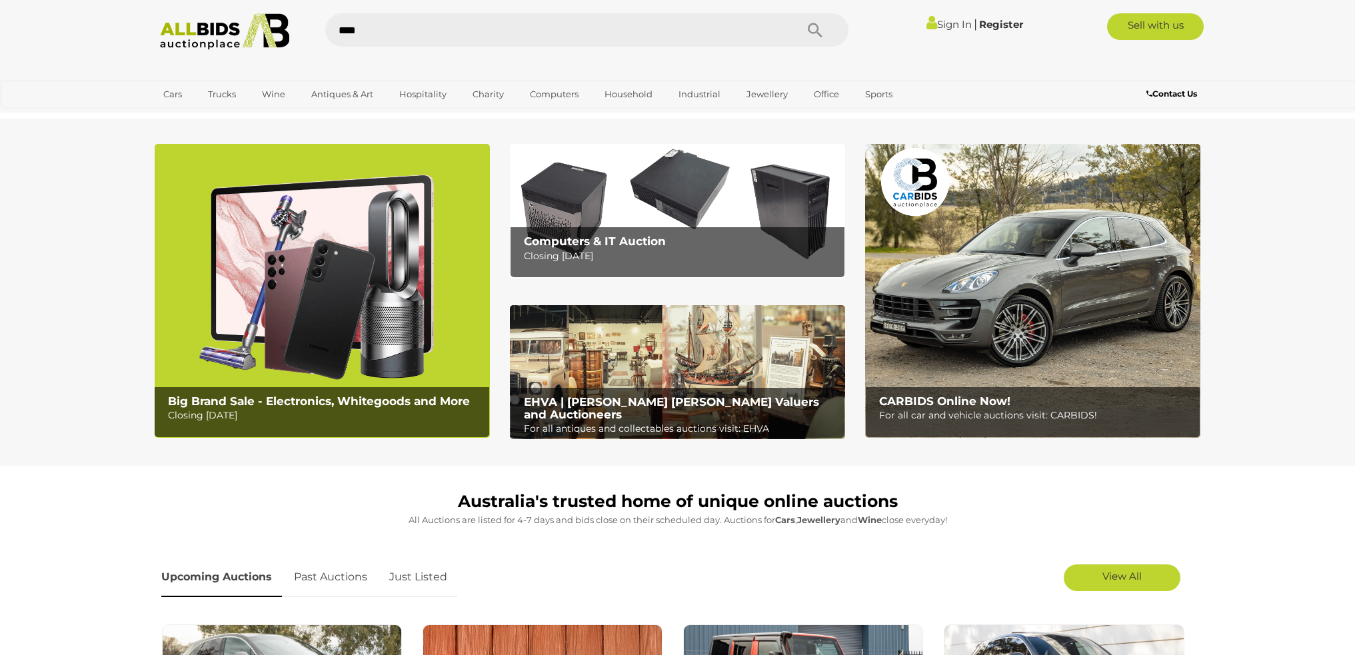
type input "****"
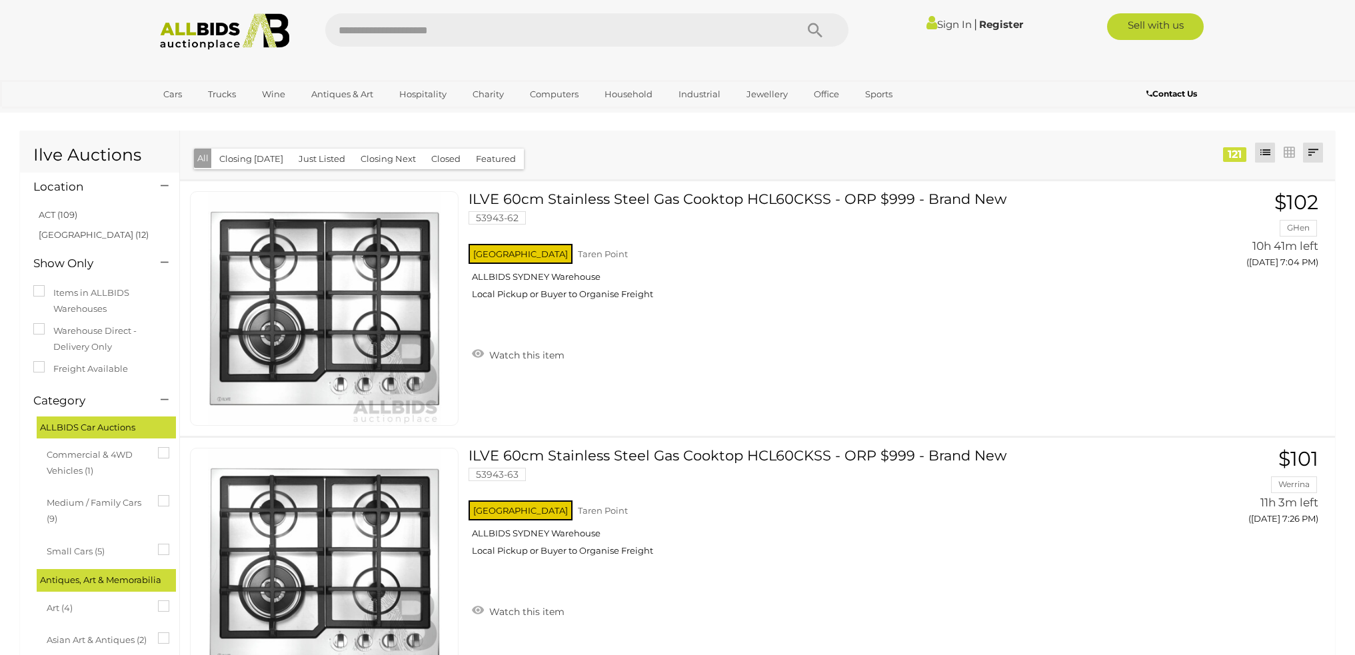
click at [1317, 153] on link at bounding box center [1313, 153] width 20 height 20
click at [1296, 205] on link "Closing First" at bounding box center [1225, 202] width 199 height 23
click at [746, 310] on div "NSW Taren Point ALLBIDS SYDNEY Warehouse Local Pickup or Buyer to Organise Frei…" at bounding box center [801, 275] width 664 height 69
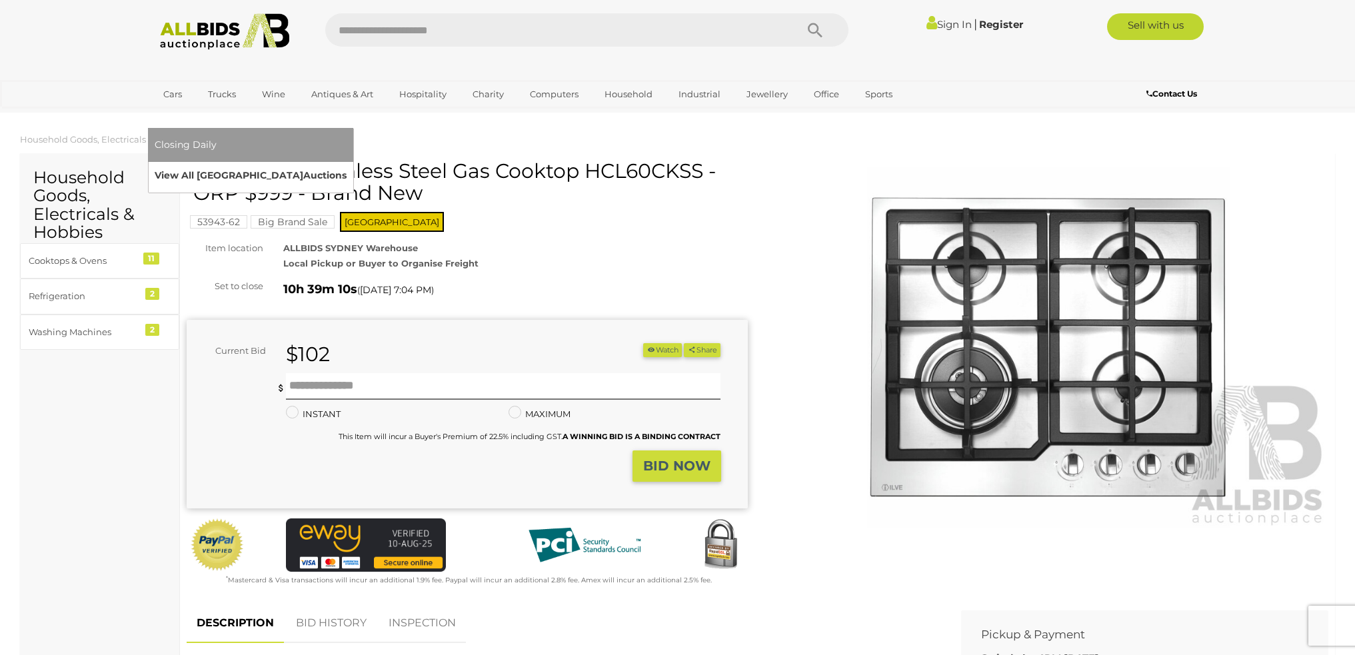
click at [347, 165] on link "View All Sydney Auctions" at bounding box center [251, 175] width 192 height 21
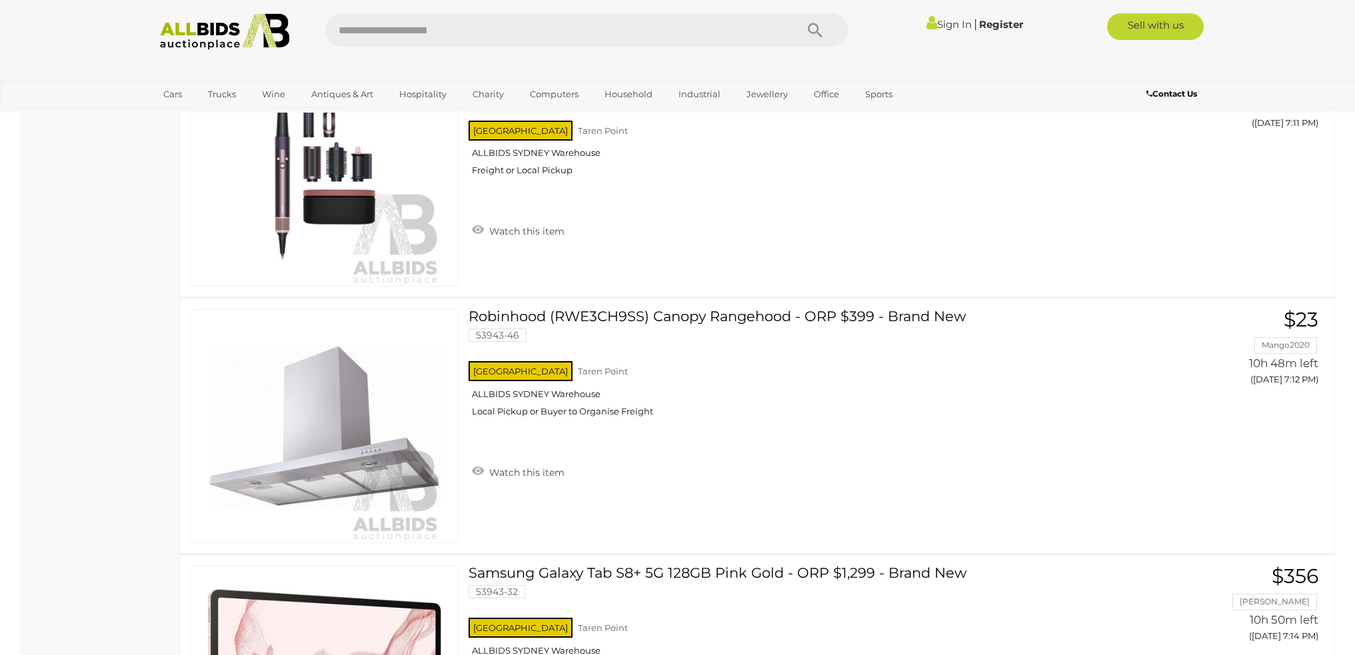
scroll to position [1933, 0]
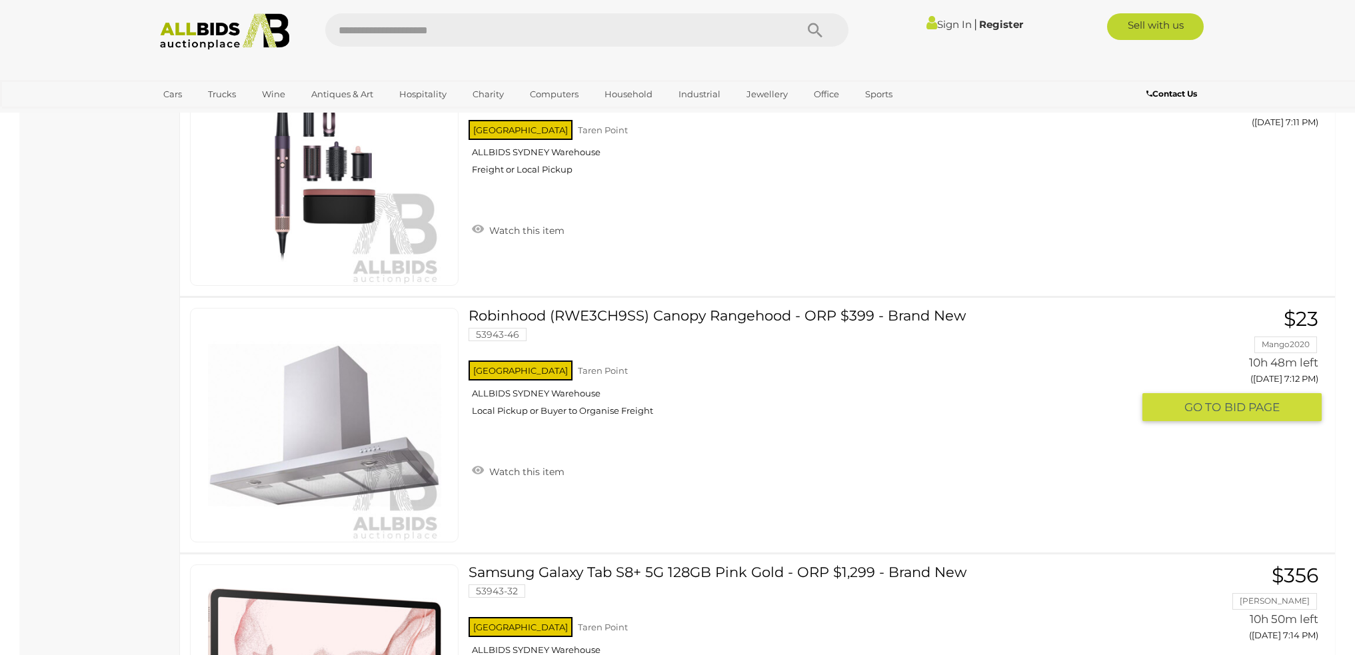
click at [662, 308] on link "Robinhood (RWE3CH9SS) Canopy Rangehood - ORP $399 - Brand New 53943-46 NSW Tare…" at bounding box center [806, 367] width 654 height 119
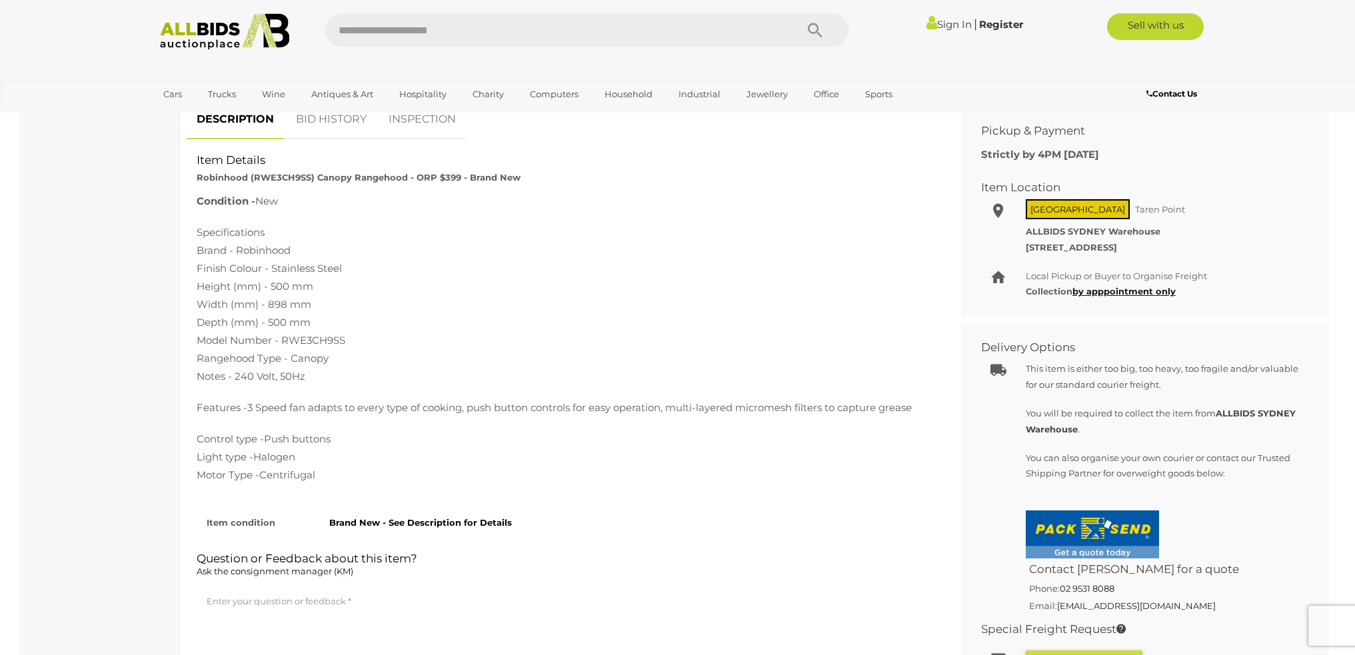
scroll to position [533, 0]
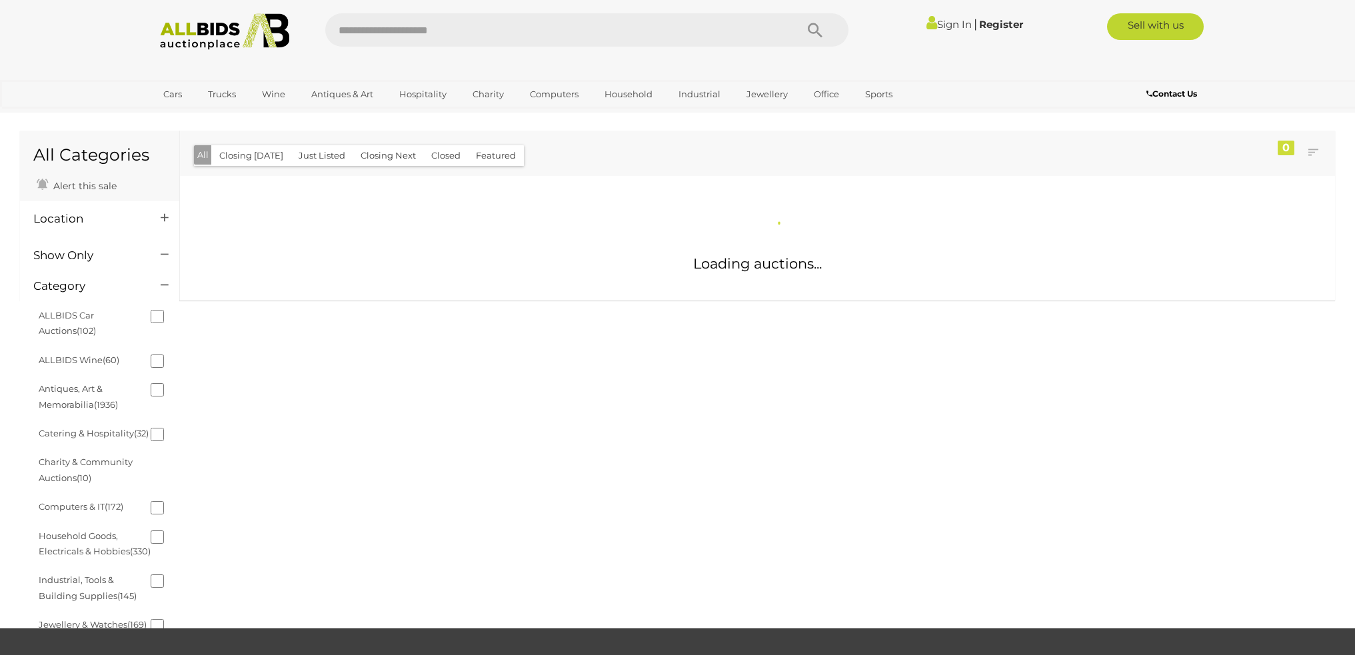
scroll to position [941, 0]
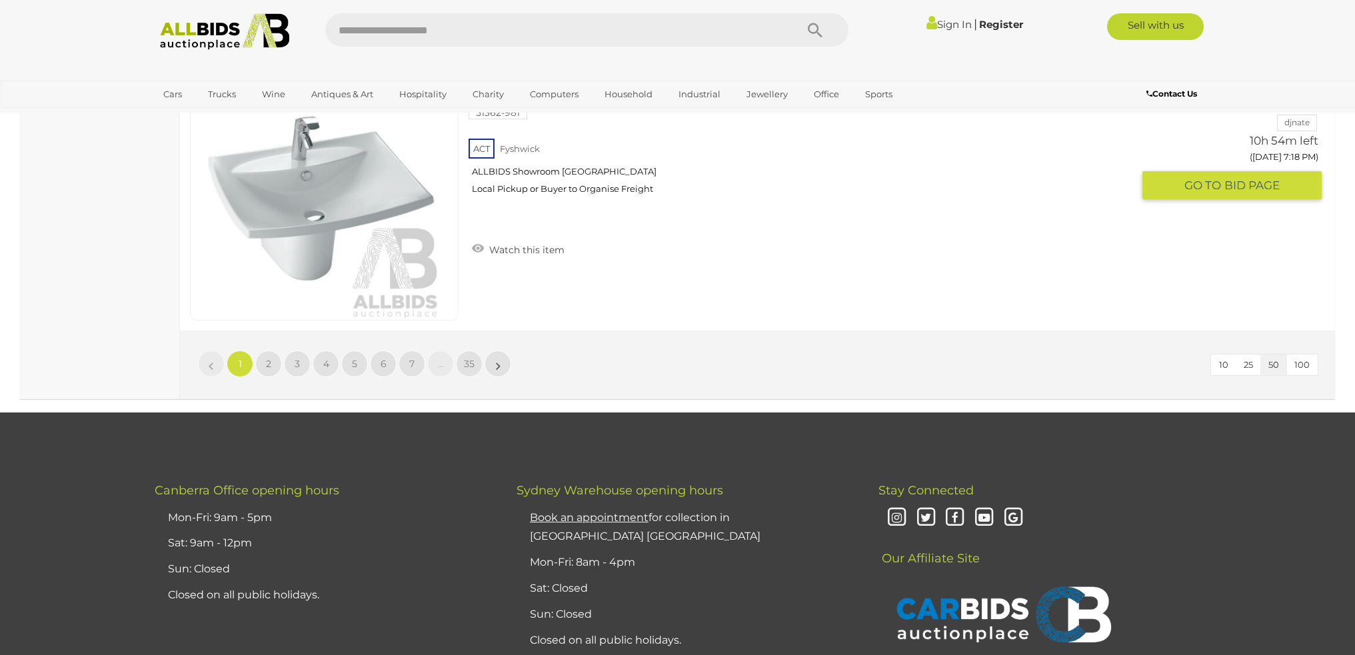
scroll to position [12694, 0]
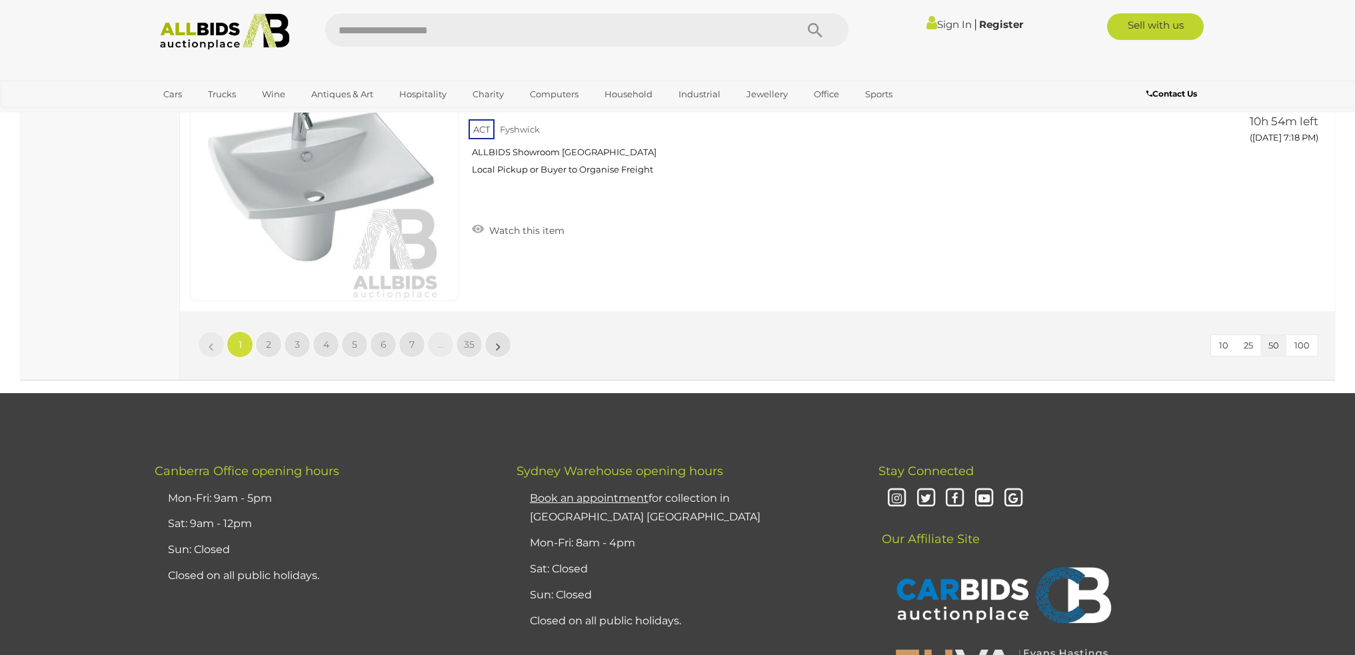
click at [1312, 353] on button "100" at bounding box center [1301, 345] width 31 height 21
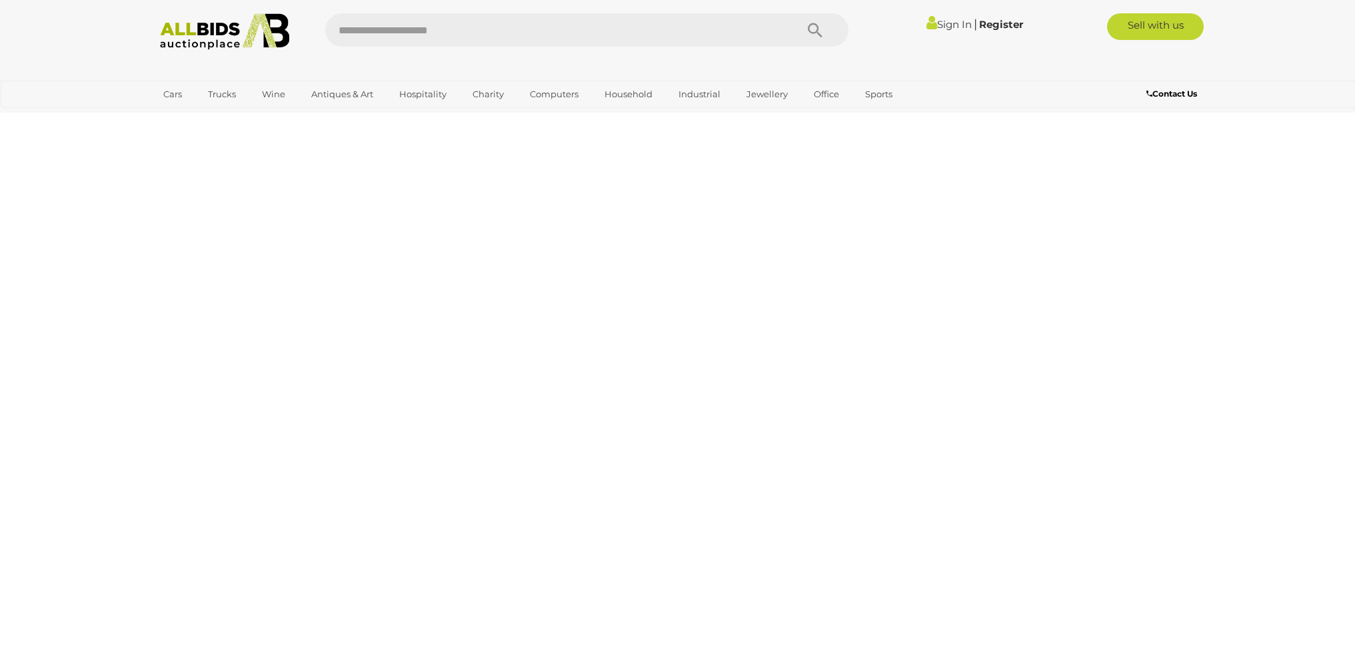
scroll to position [43, 0]
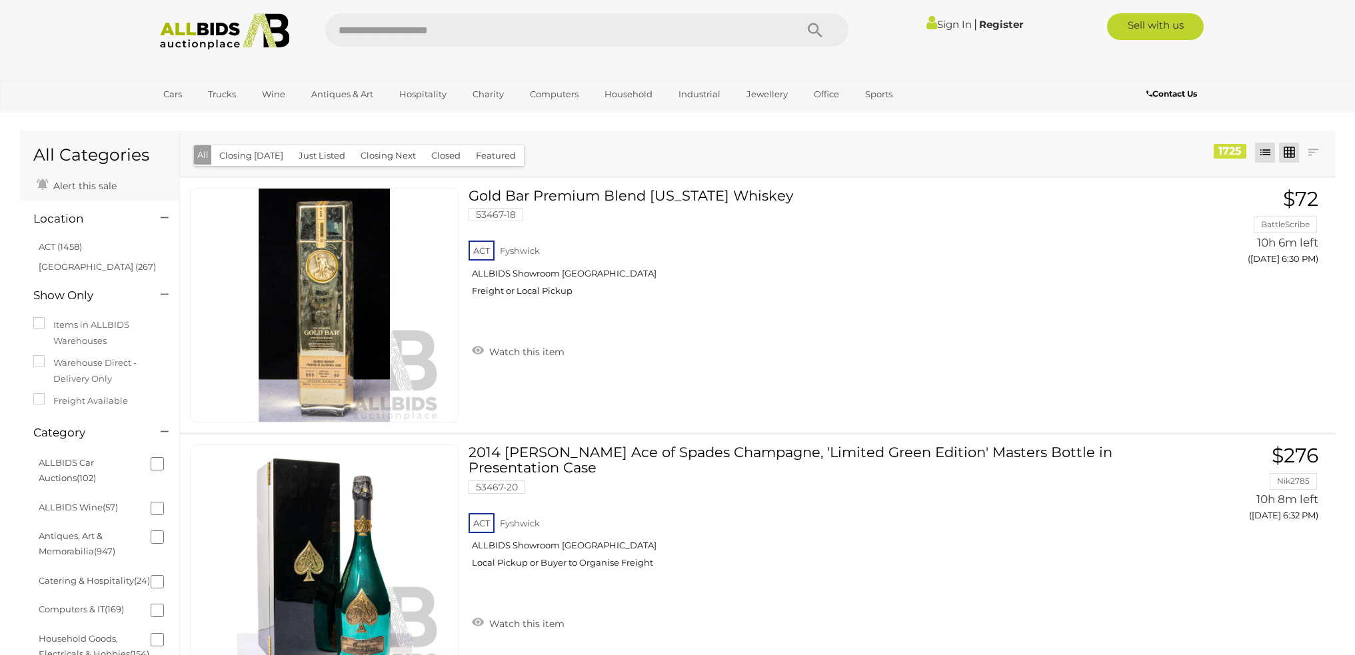
click at [1290, 149] on link at bounding box center [1289, 153] width 20 height 20
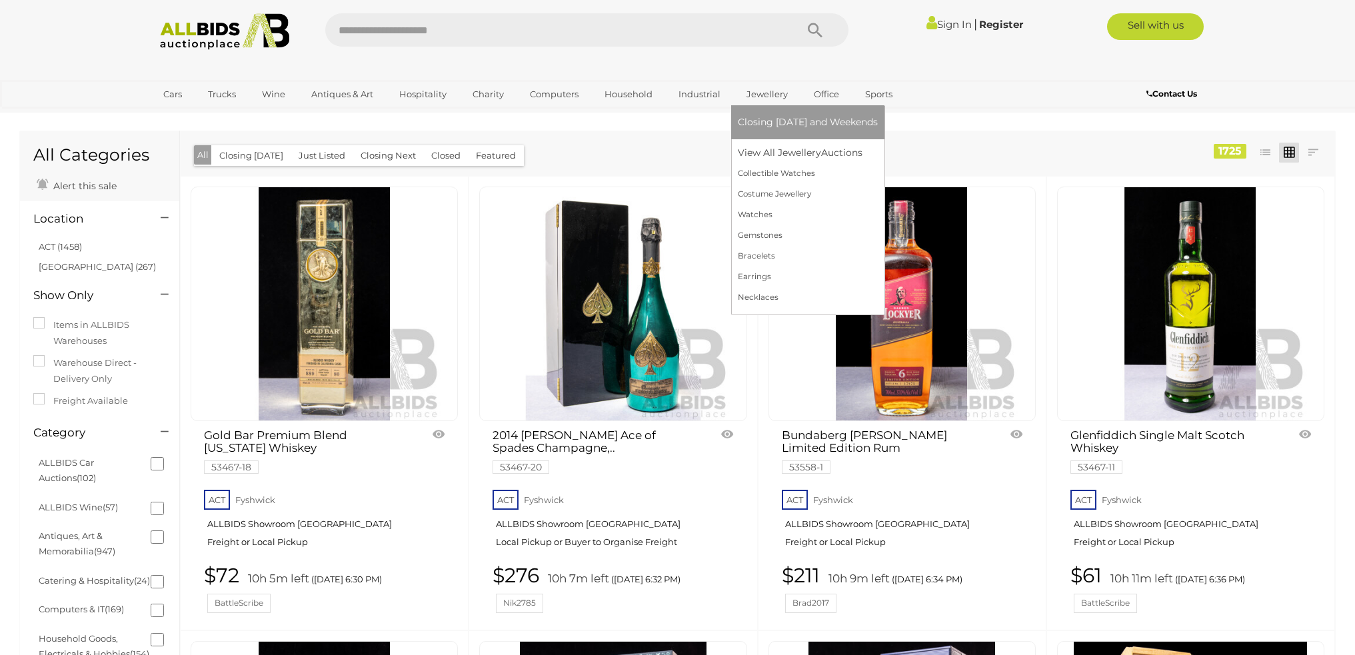
click at [769, 87] on link "Jewellery" at bounding box center [767, 94] width 59 height 22
click at [762, 147] on link "View All Jewellery Auctions" at bounding box center [808, 153] width 140 height 21
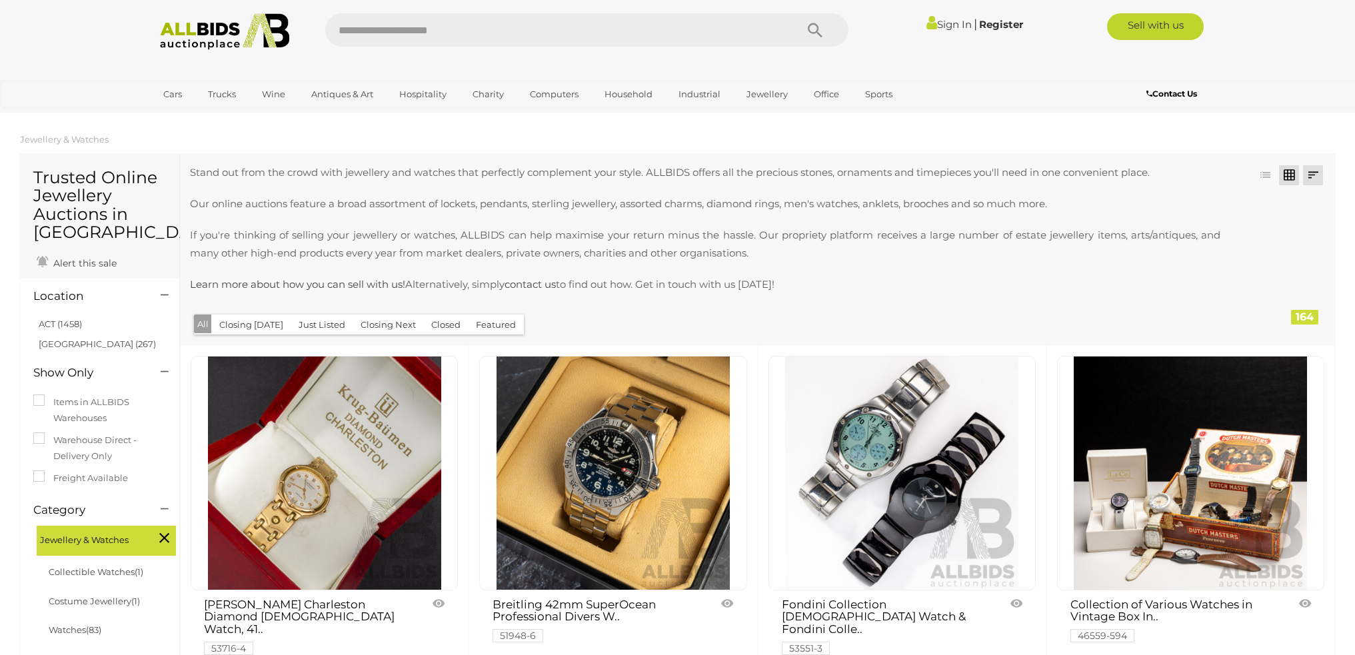
click at [1312, 175] on link at bounding box center [1313, 175] width 20 height 20
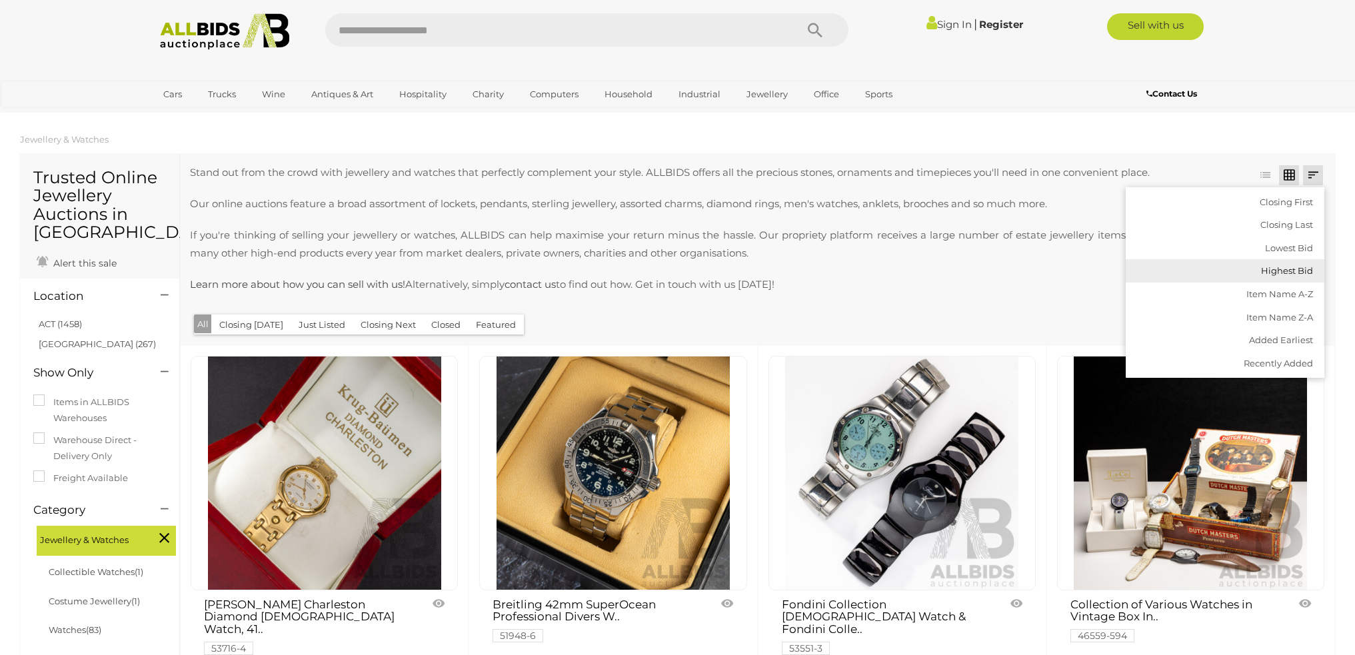
click at [1290, 280] on link "Highest Bid" at bounding box center [1225, 270] width 199 height 23
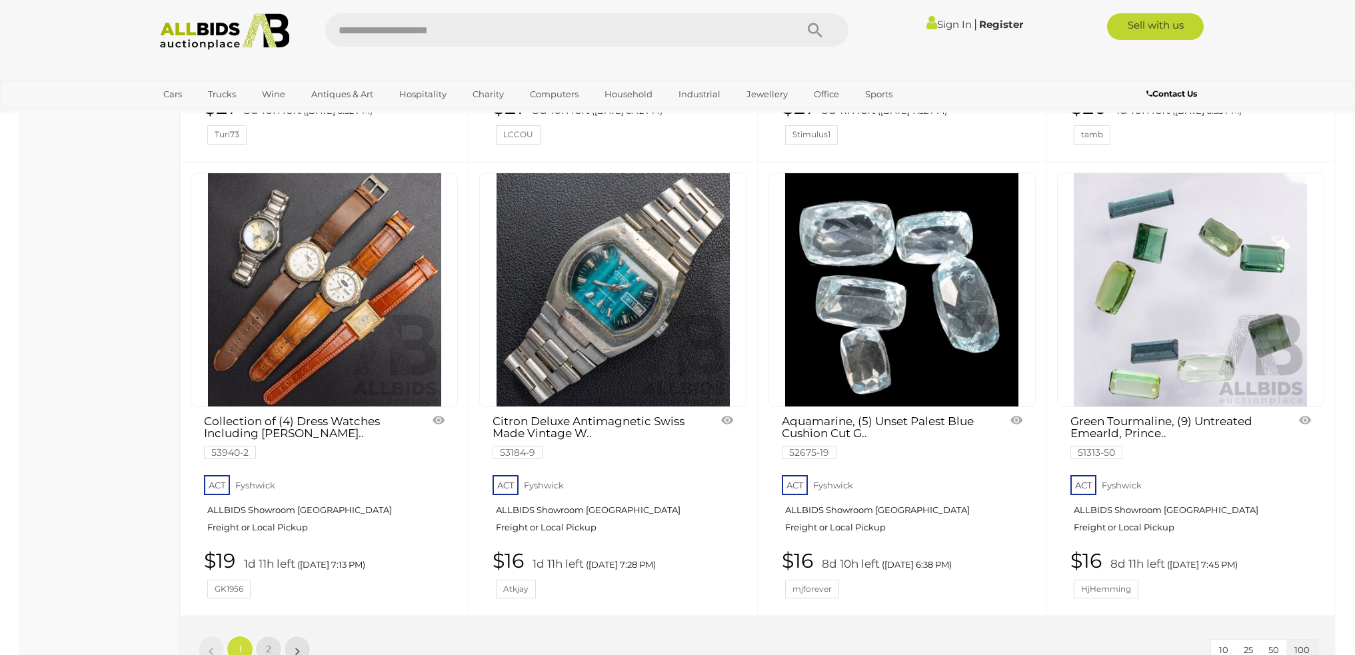
scroll to position [11596, 0]
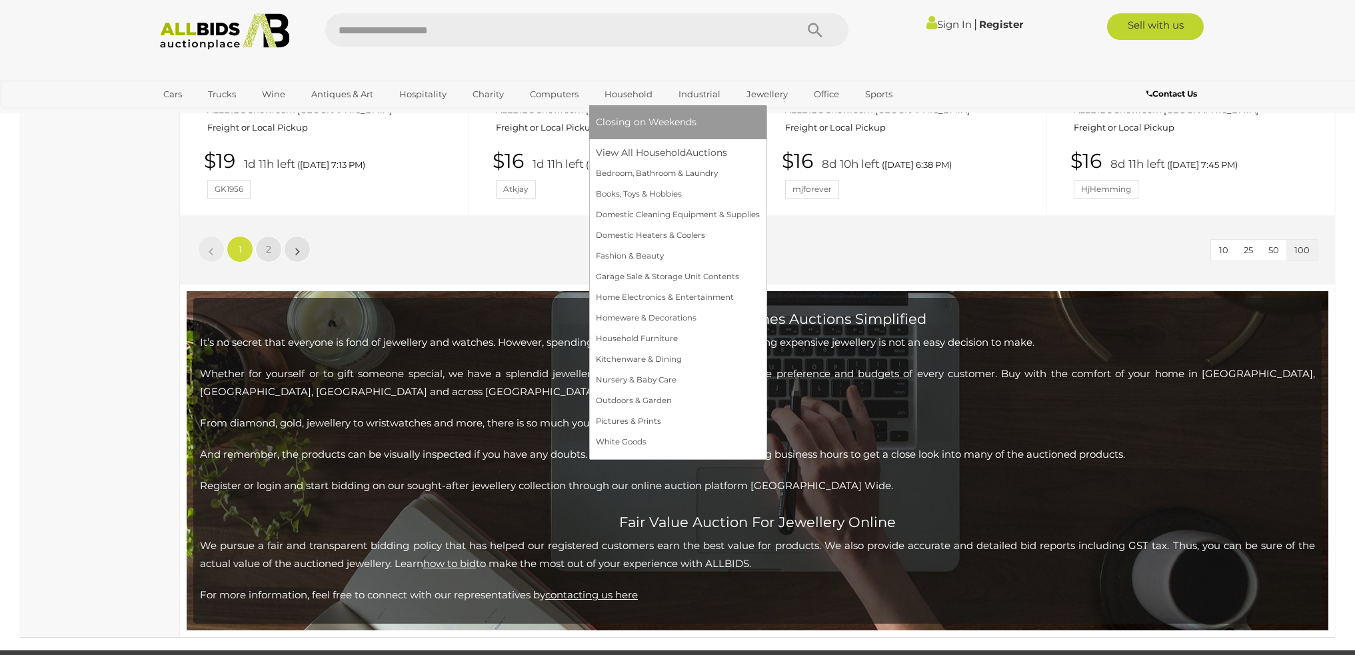
click at [615, 91] on link "Household" at bounding box center [628, 94] width 65 height 22
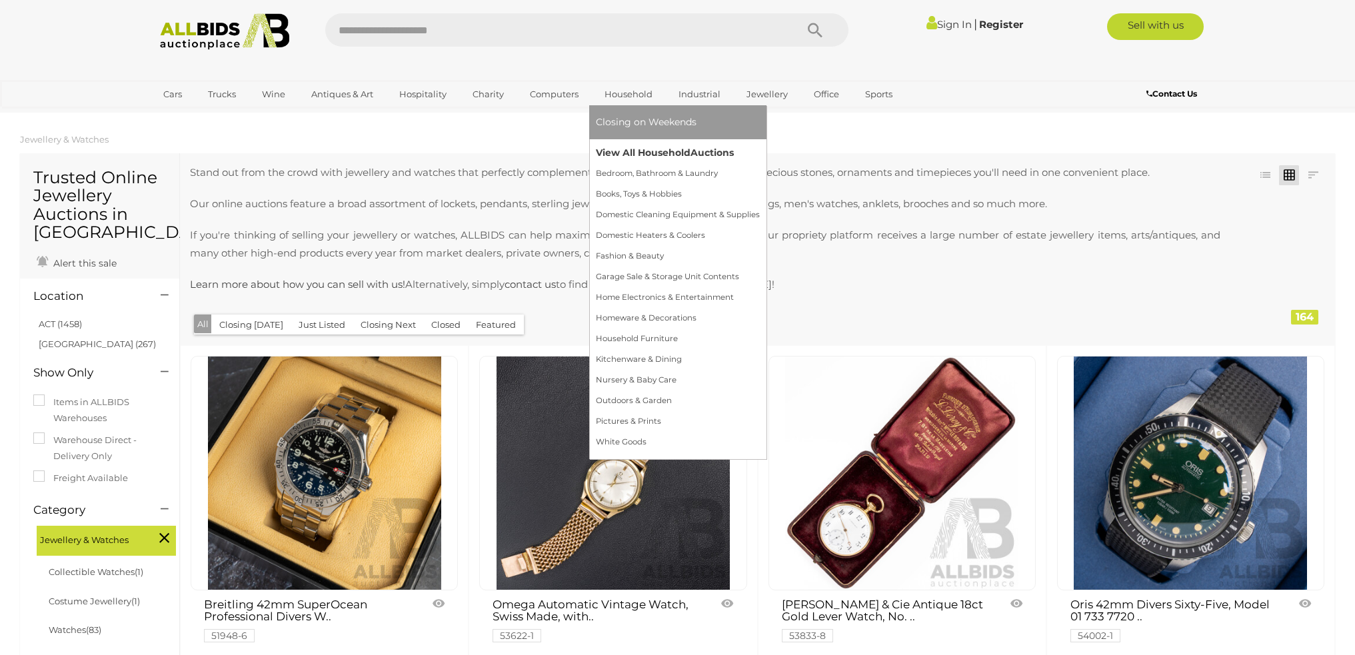
click at [641, 157] on link "View All Household Auctions" at bounding box center [678, 153] width 164 height 21
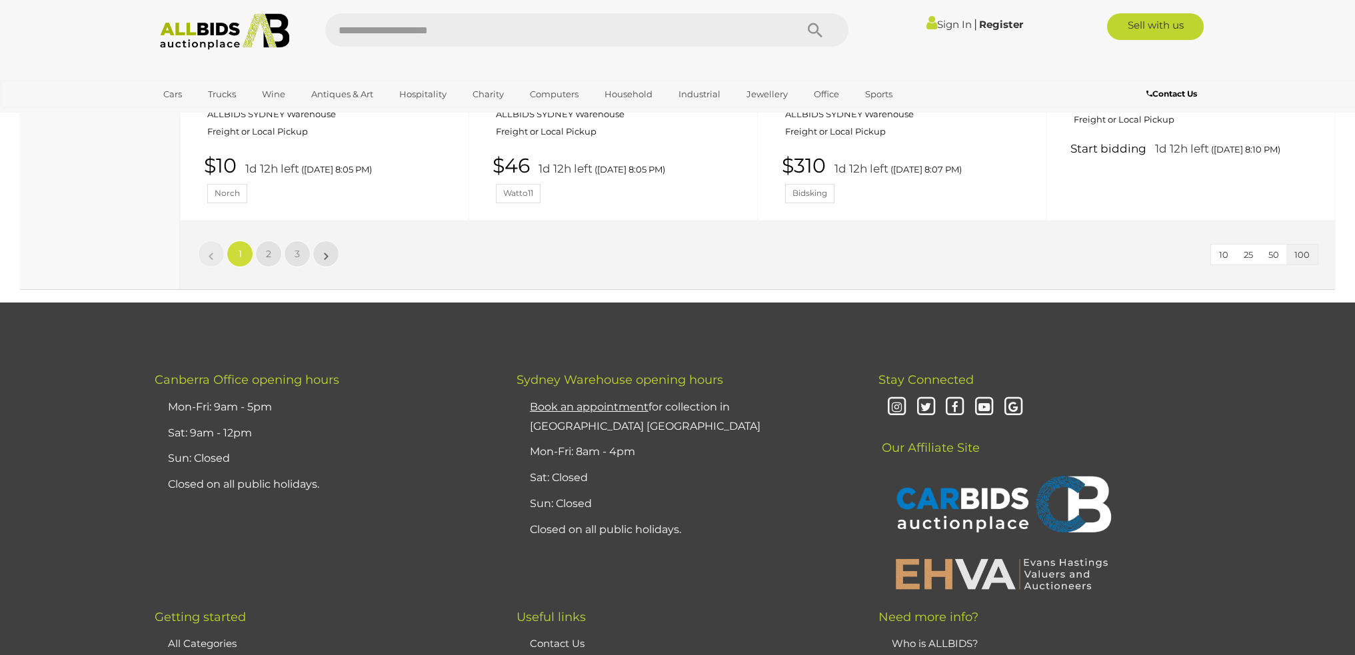
scroll to position [11263, 0]
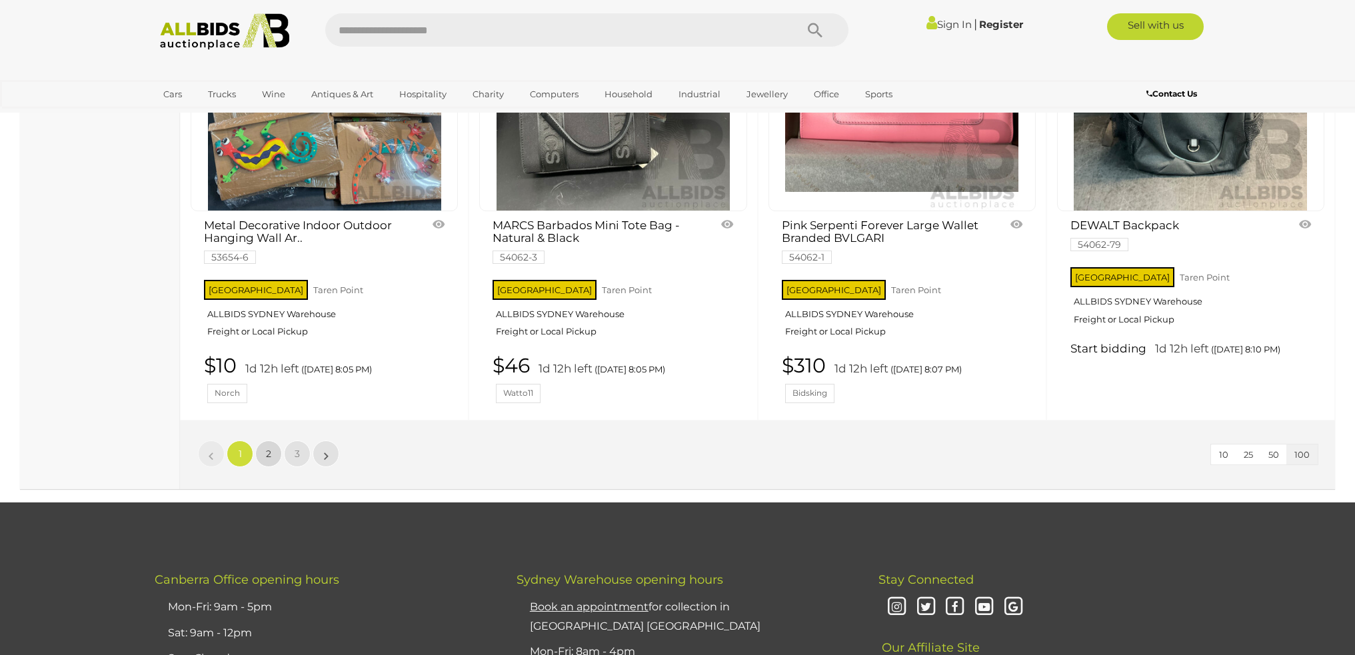
click at [278, 441] on link "2" at bounding box center [268, 454] width 27 height 27
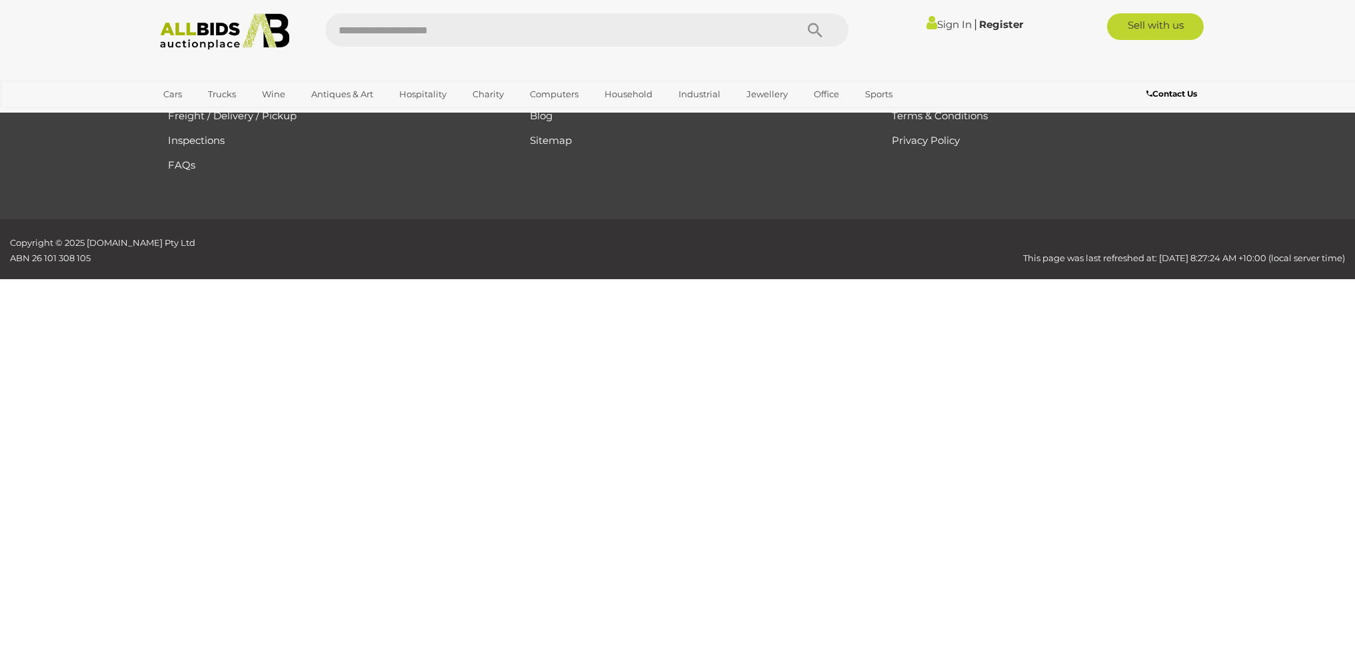
scroll to position [157, 0]
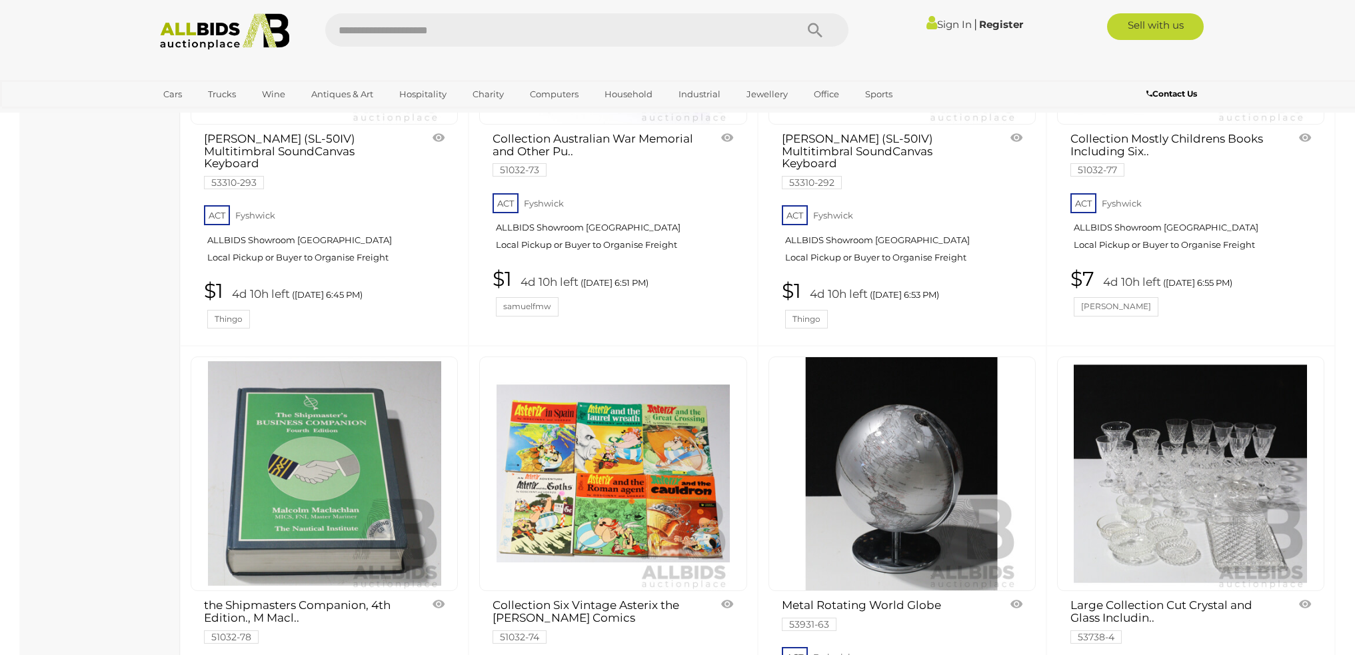
scroll to position [9730, 0]
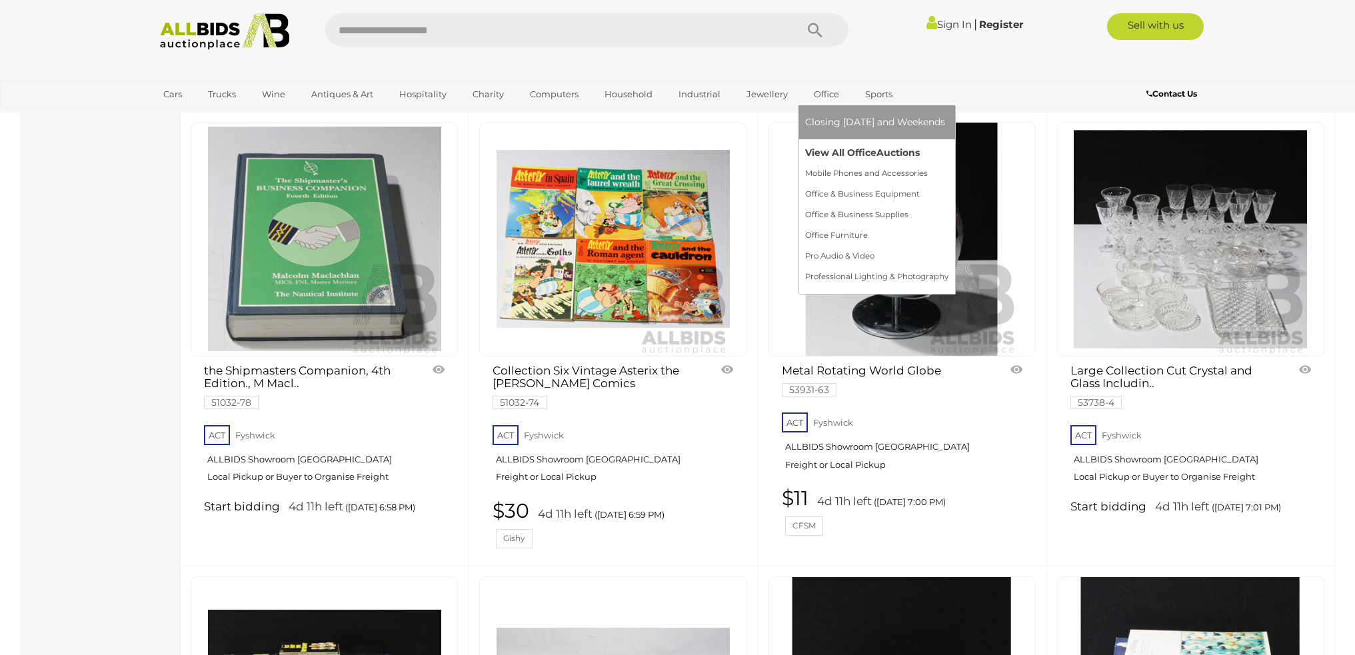
click at [849, 155] on link "View All Office Auctions" at bounding box center [876, 153] width 143 height 21
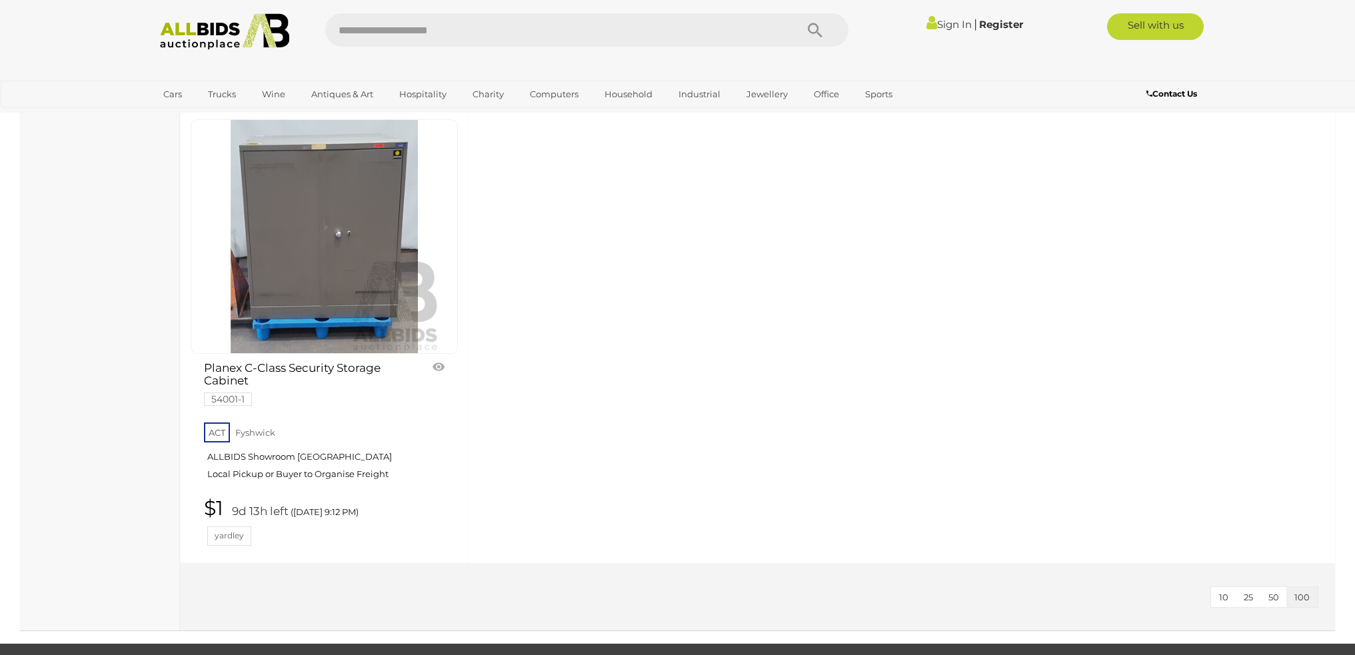
scroll to position [7864, 0]
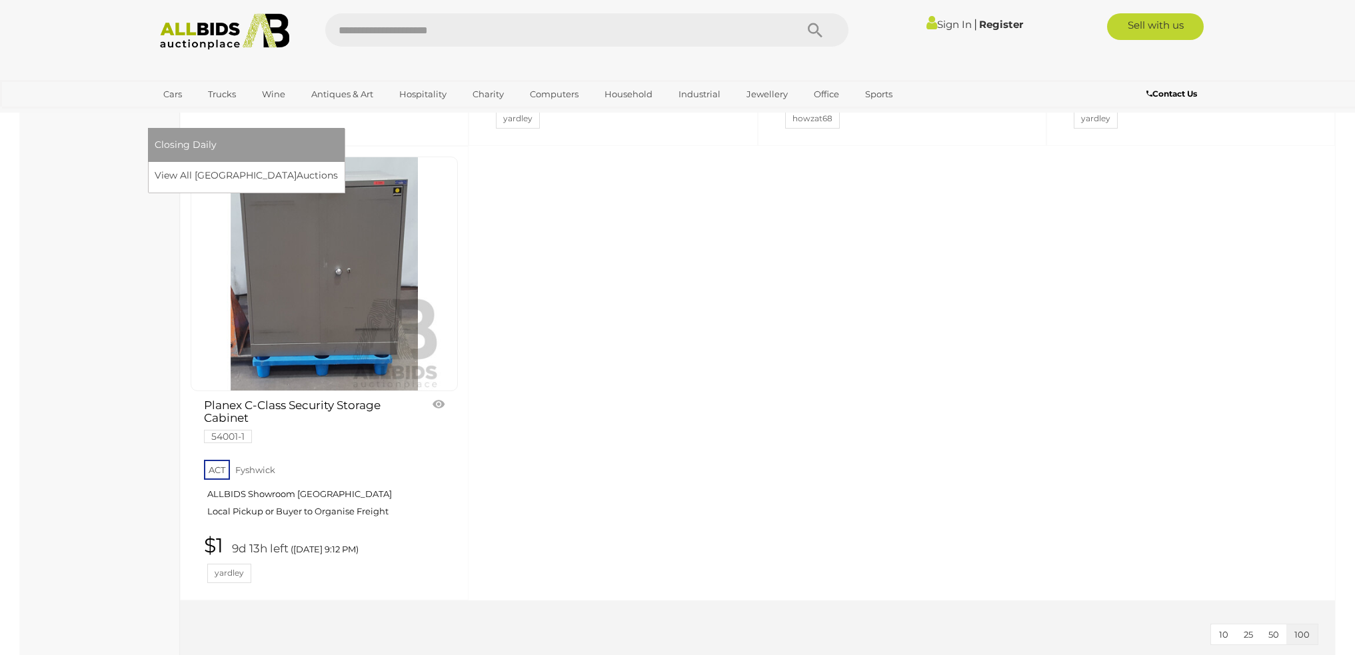
click at [267, 105] on link "[GEOGRAPHIC_DATA]" at bounding box center [211, 116] width 112 height 22
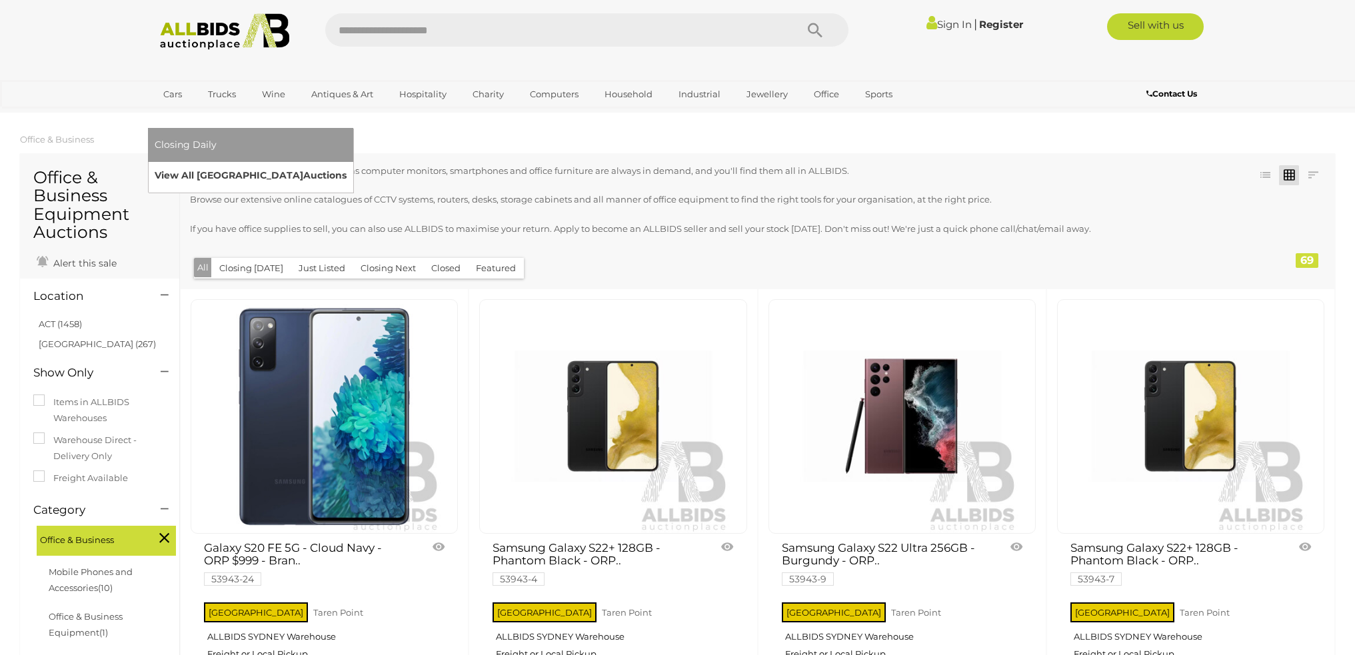
click at [347, 165] on link "View All Sydney Auctions" at bounding box center [251, 175] width 192 height 21
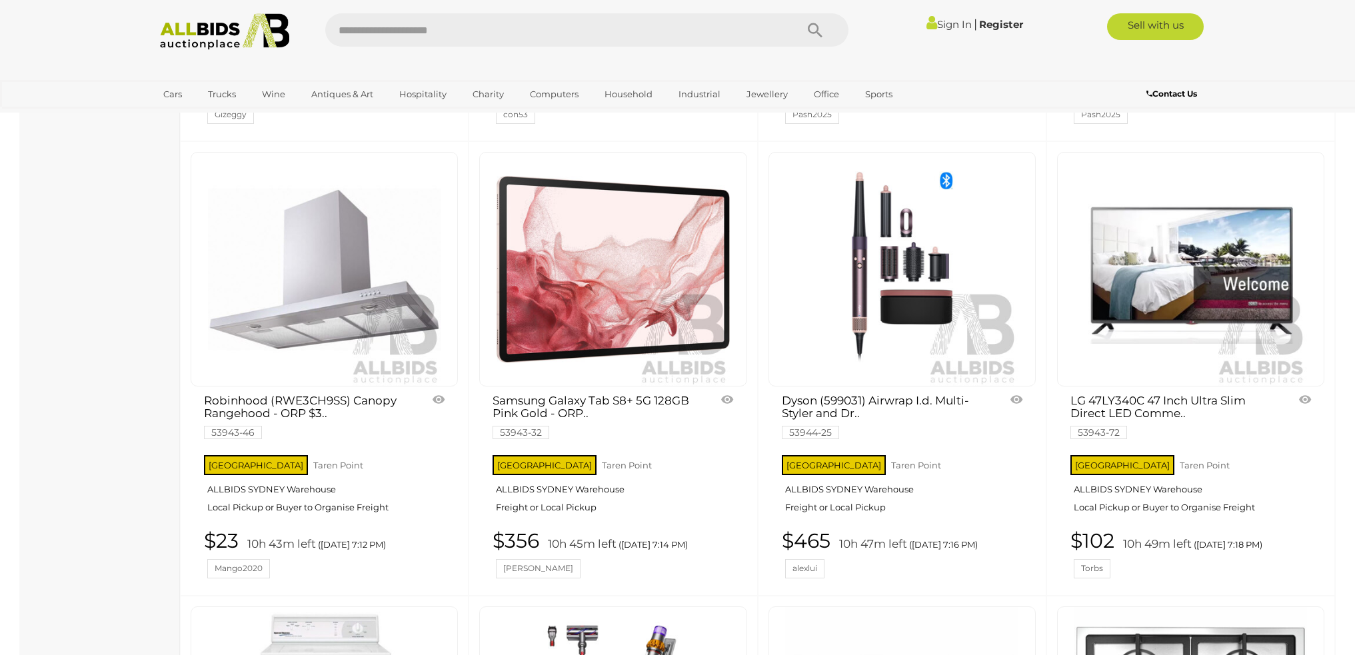
scroll to position [948, 0]
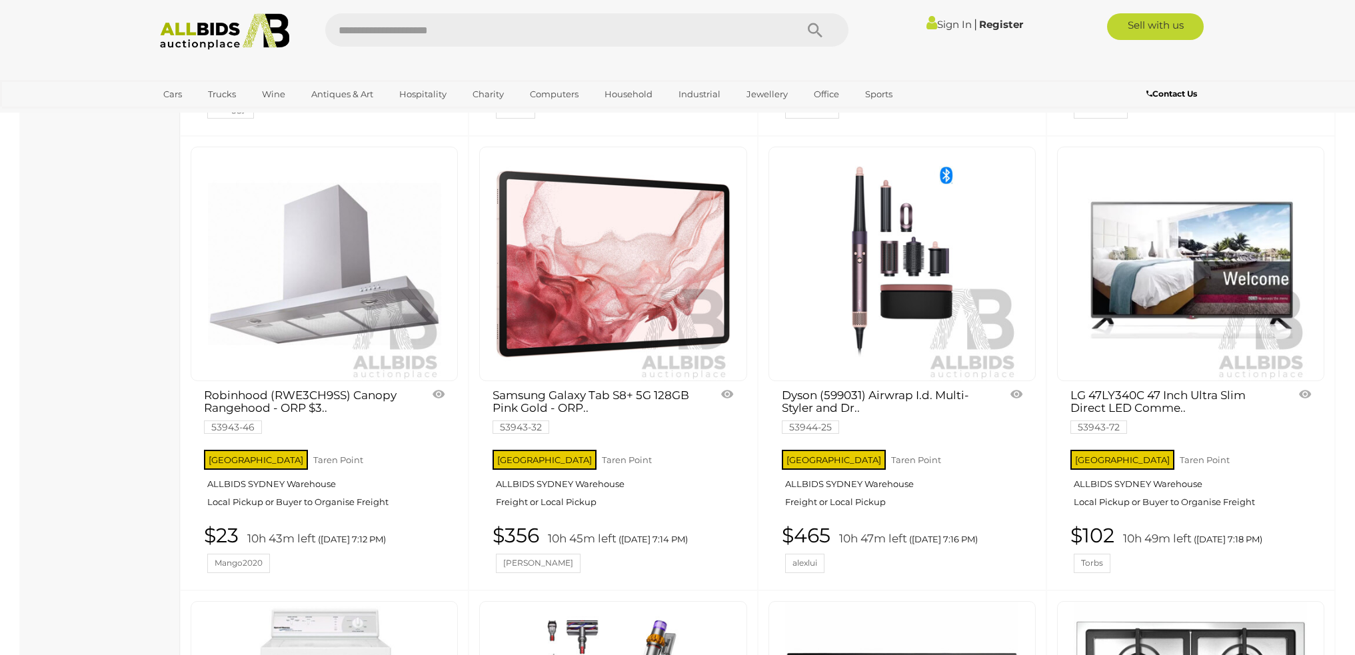
click at [332, 400] on link "Robinhood (RWE3CH9SS) Canopy Rangehood - ORP $3.. 53943-46" at bounding box center [306, 410] width 204 height 43
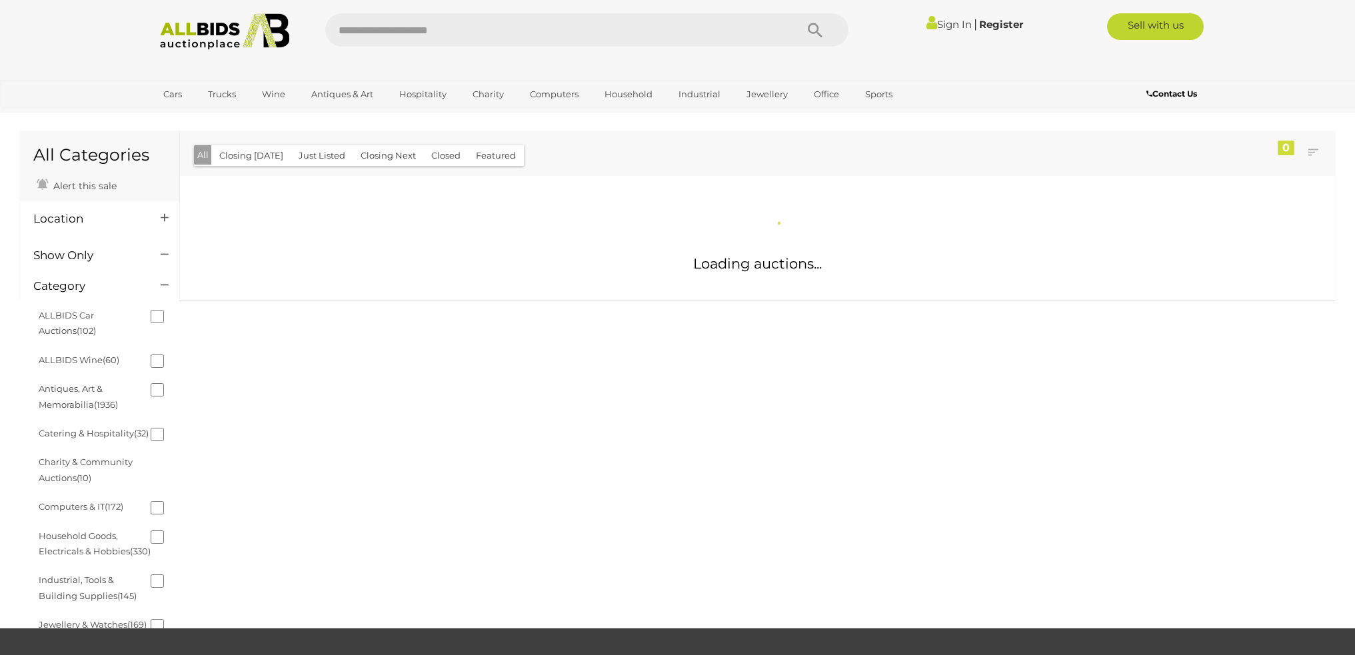
scroll to position [866, 0]
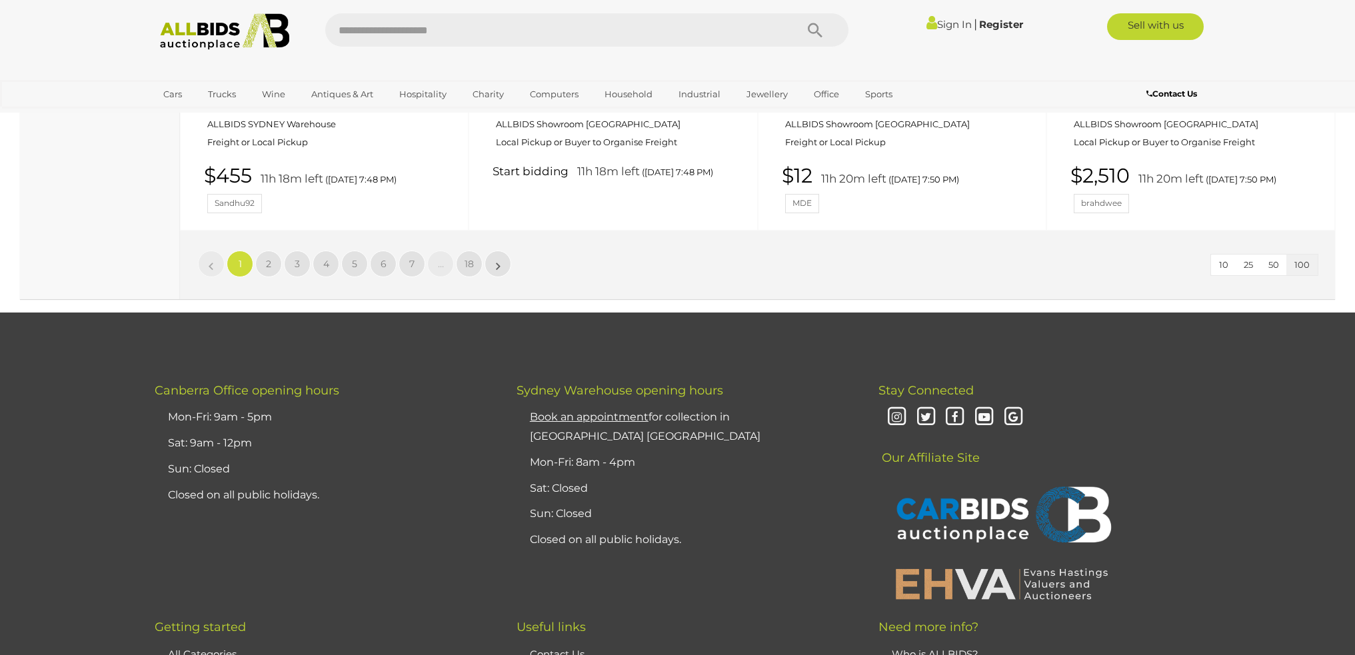
scroll to position [11181, 0]
